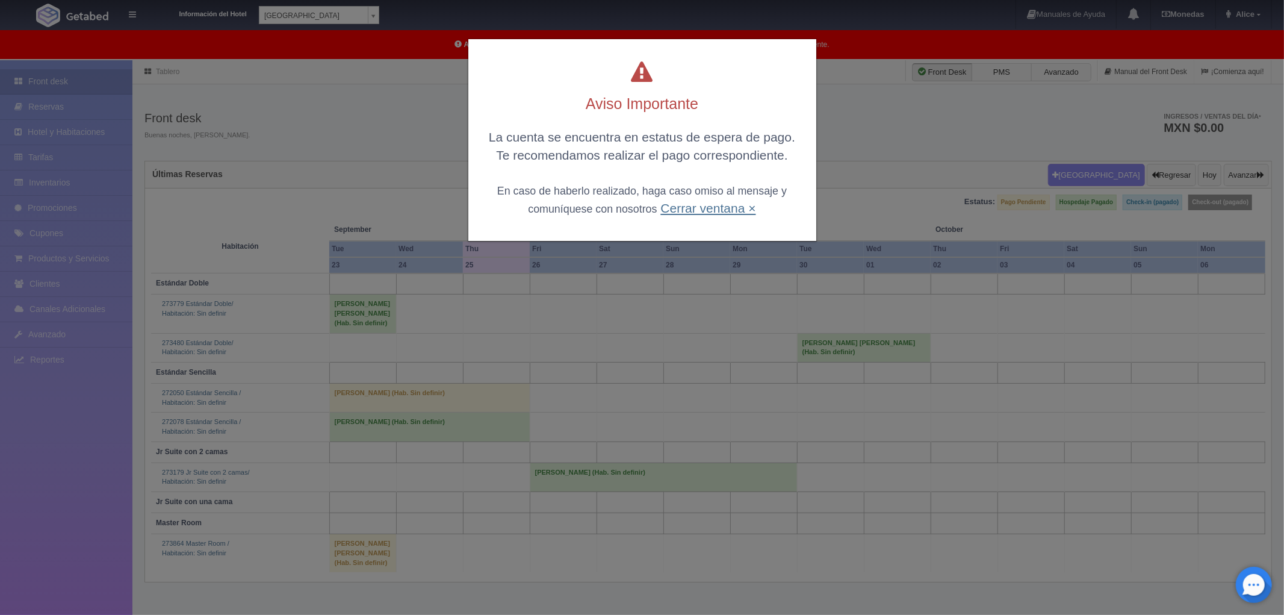
click at [665, 212] on link "Cerrar ventana ×" at bounding box center [707, 208] width 95 height 14
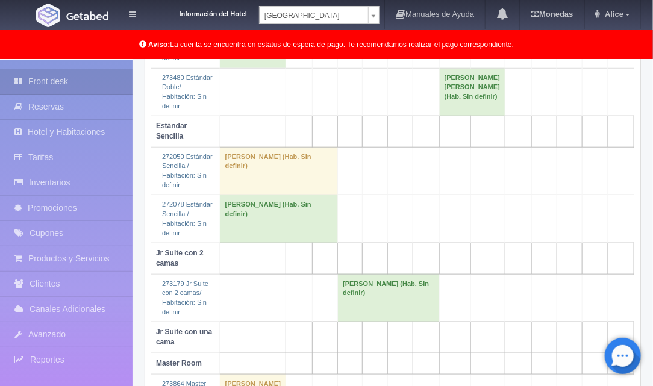
scroll to position [389, 0]
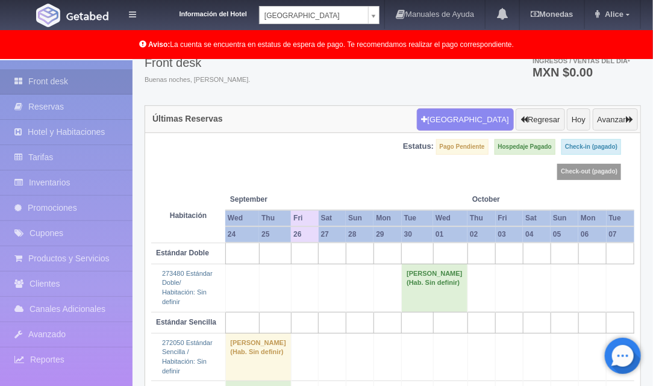
scroll to position [55, 0]
click at [373, 17] on body "Información del Hotel Hotel Plaza Campeche Hotel Plaza Campeche Hotel Plaza Col…" at bounding box center [326, 296] width 653 height 582
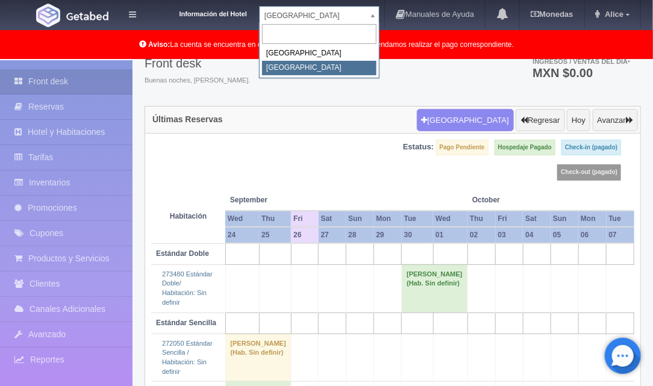
select select "375"
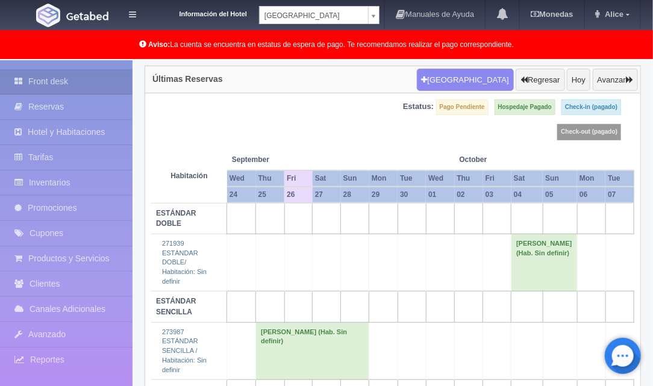
scroll to position [117, 0]
